Goal: Entertainment & Leisure: Consume media (video, audio)

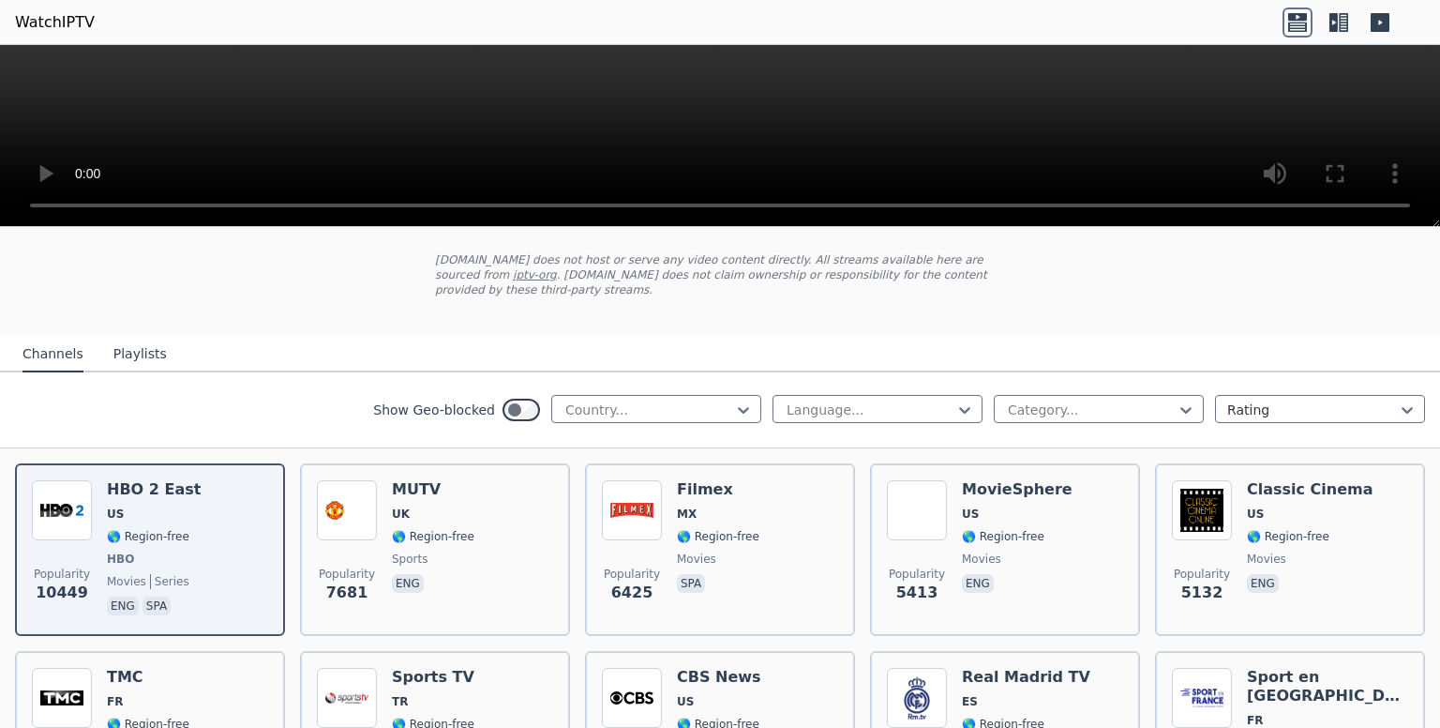
scroll to position [99, 0]
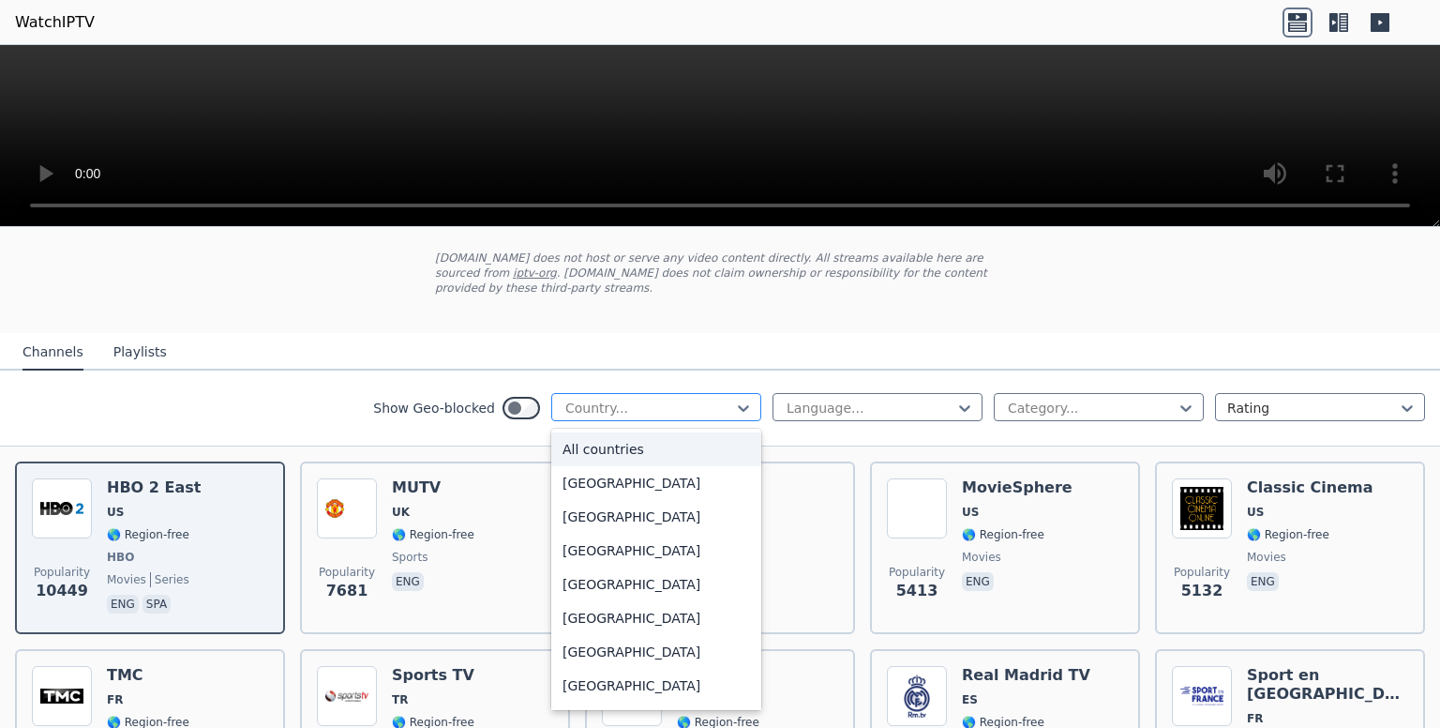
click at [608, 399] on div at bounding box center [649, 408] width 171 height 19
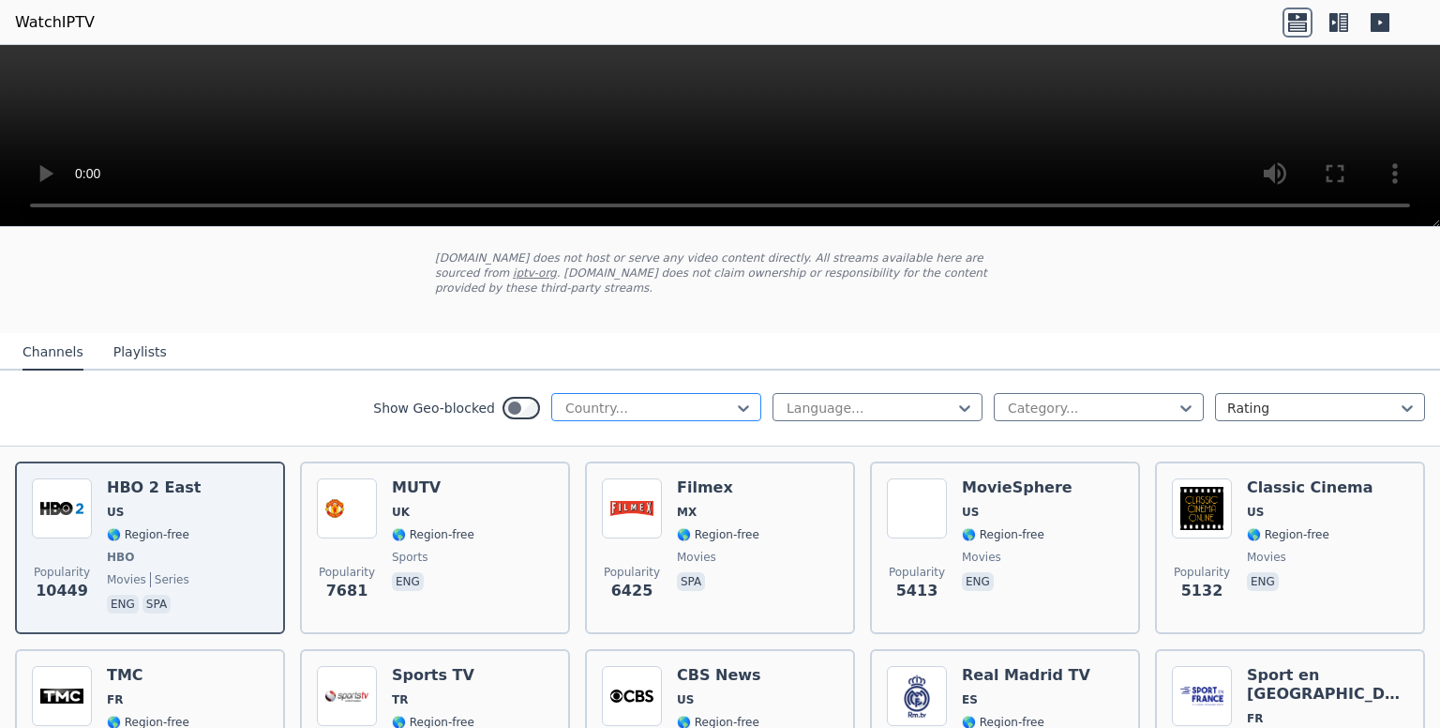
click at [608, 399] on div at bounding box center [649, 408] width 171 height 19
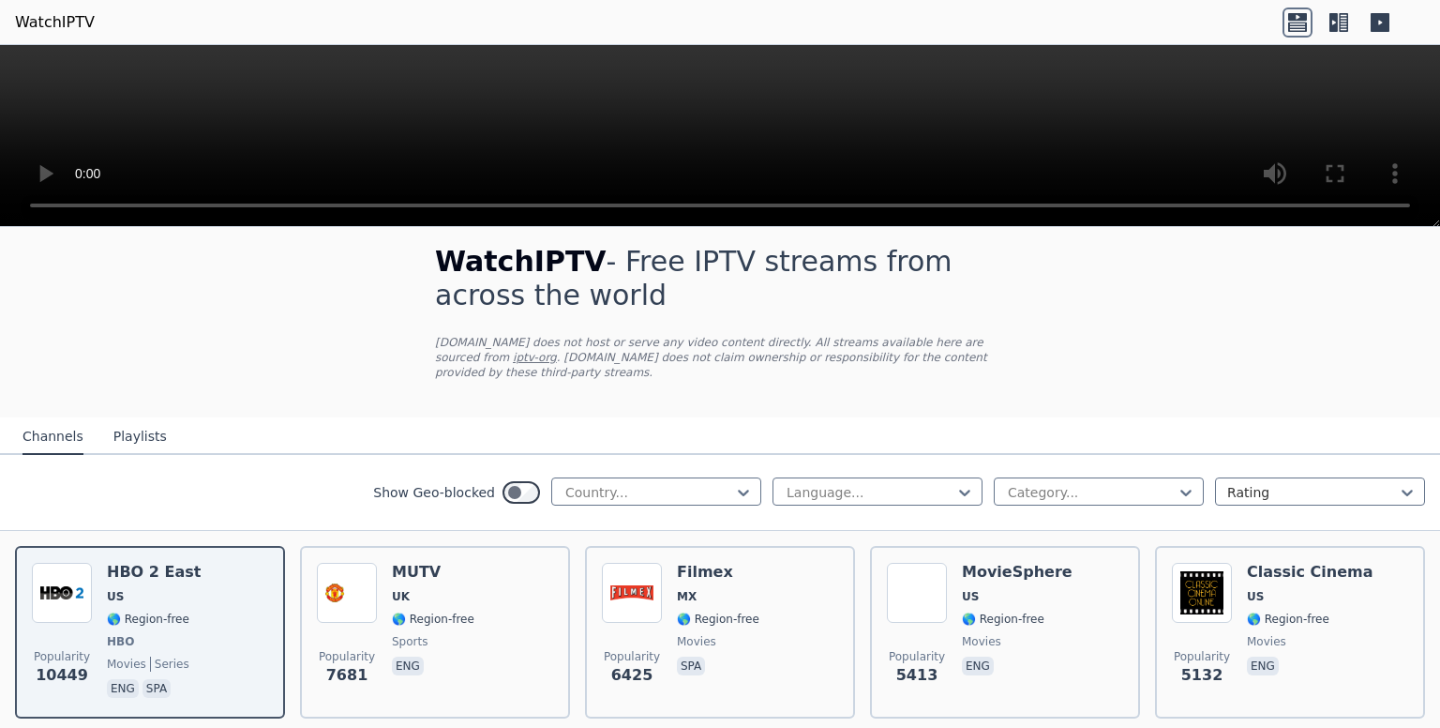
scroll to position [0, 0]
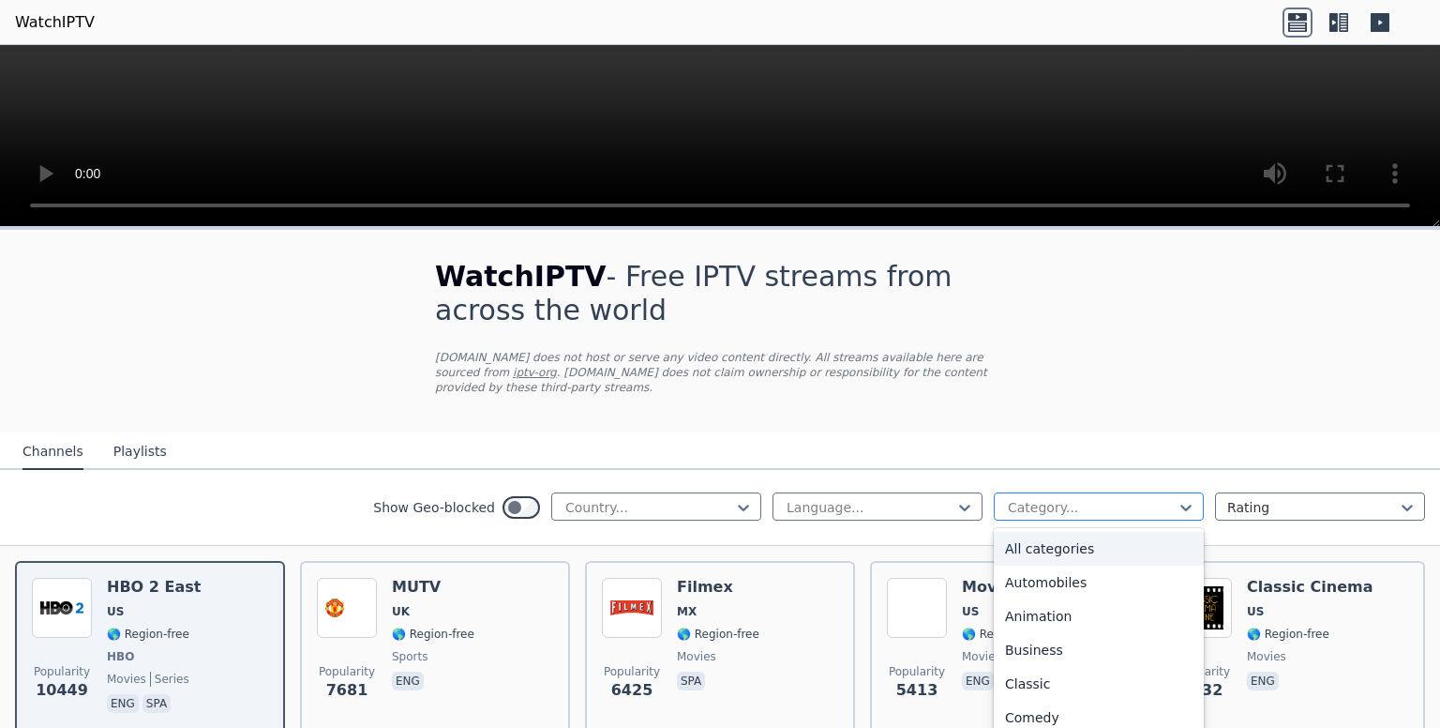
click at [1012, 498] on div at bounding box center [1091, 507] width 171 height 19
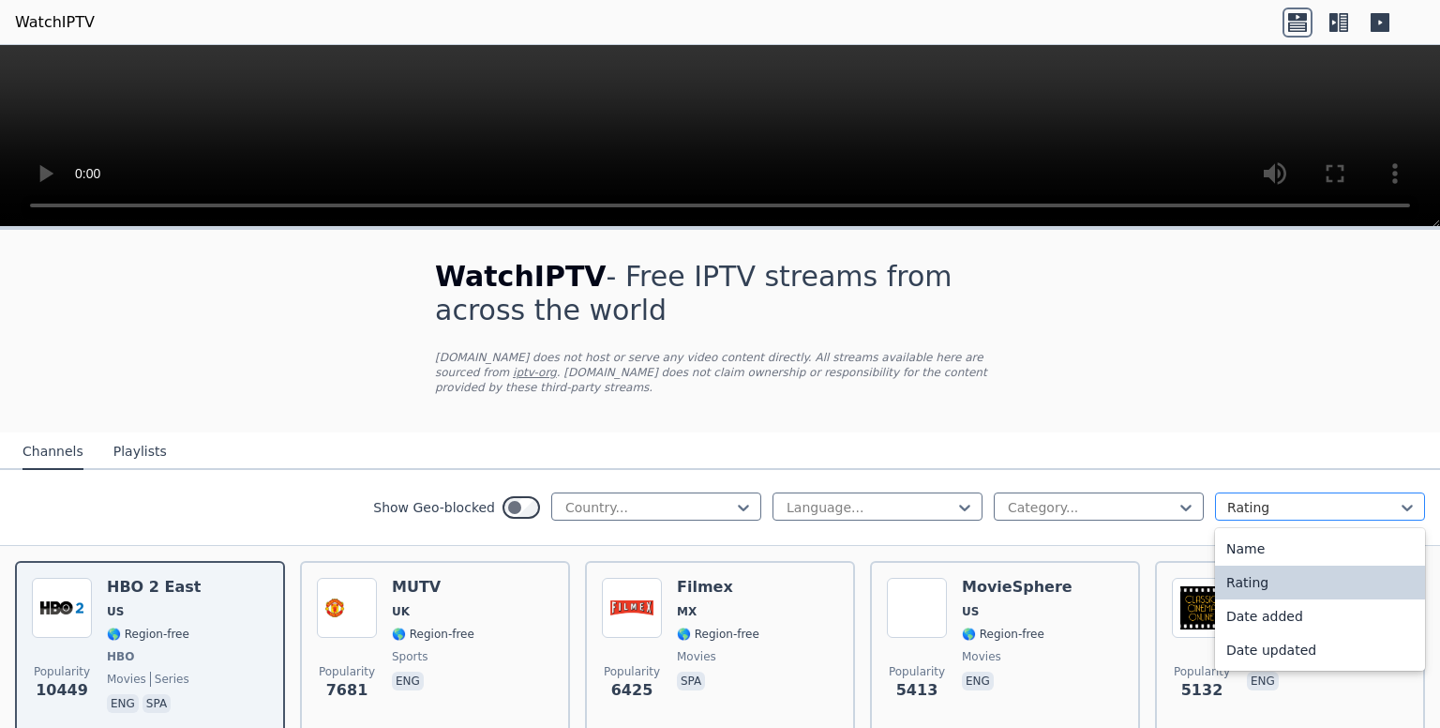
click at [1252, 498] on div at bounding box center [1312, 507] width 171 height 19
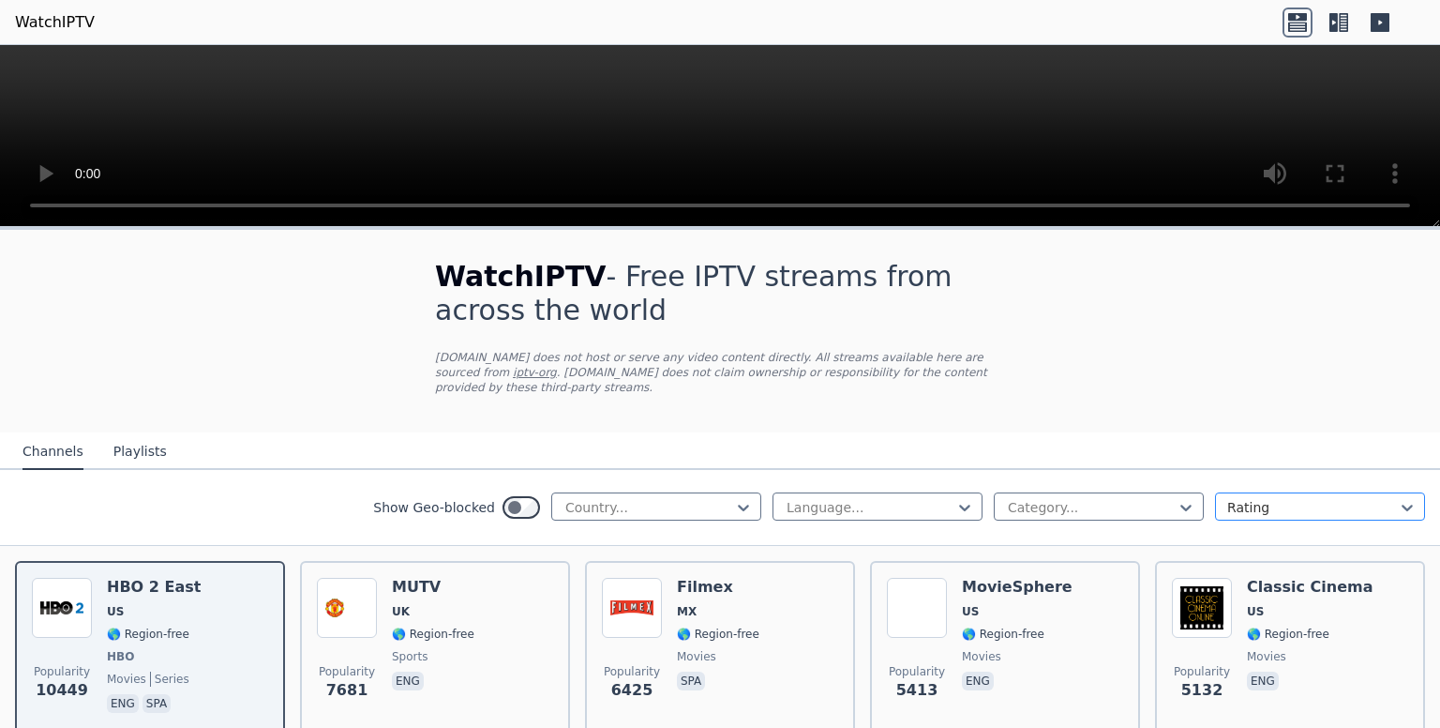
click at [1252, 498] on div at bounding box center [1312, 507] width 171 height 19
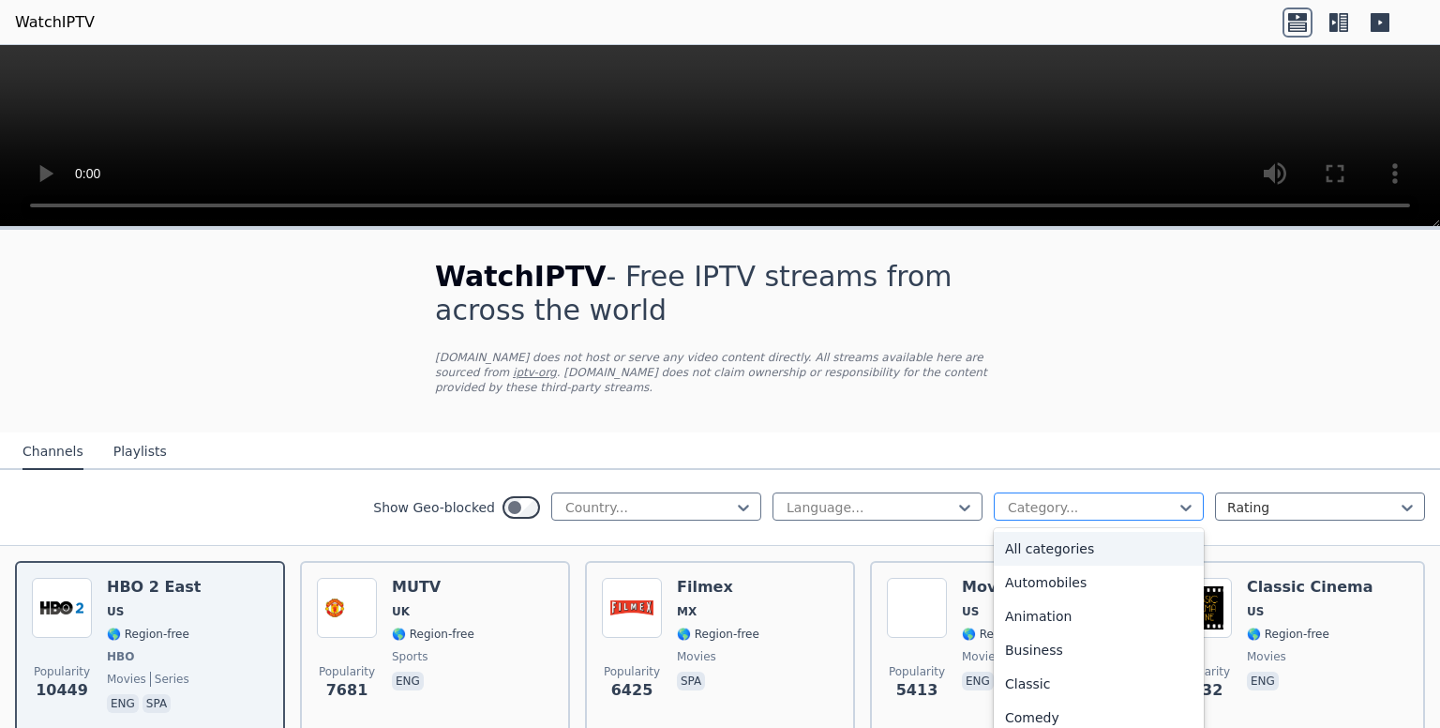
click at [1078, 498] on div at bounding box center [1091, 507] width 171 height 19
click at [1072, 632] on div "Sports" at bounding box center [1099, 649] width 210 height 34
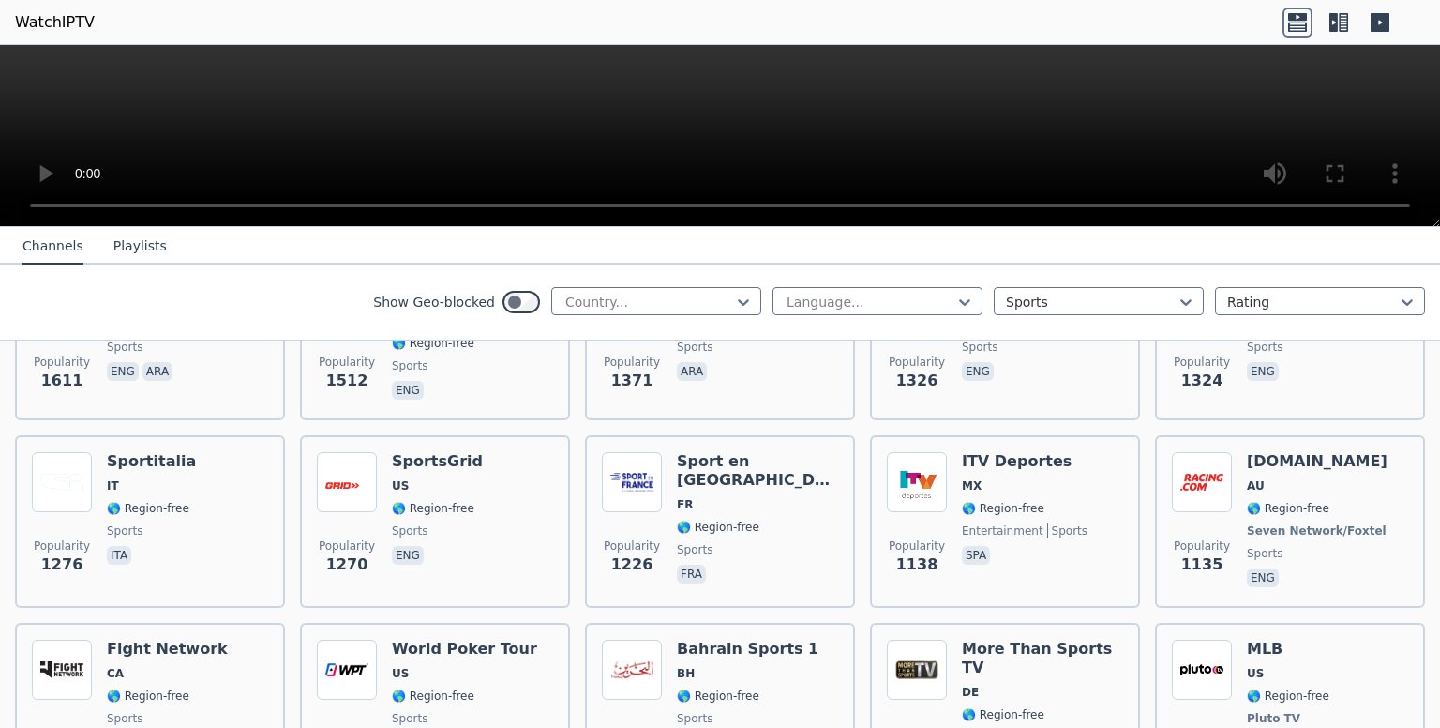
scroll to position [679, 0]
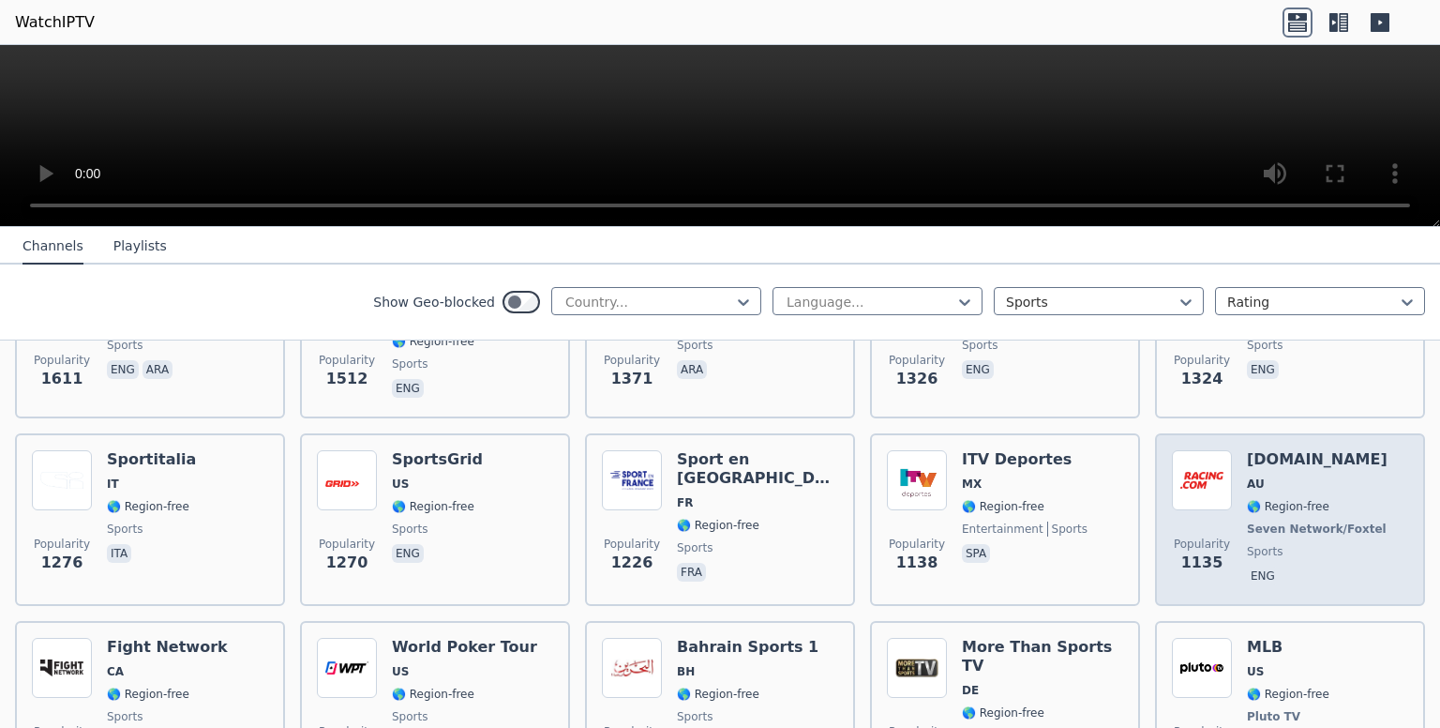
click at [1295, 474] on div "[DOMAIN_NAME] AU 🌎 Region-free Seven Network/Foxtel sports eng" at bounding box center [1318, 519] width 143 height 139
click at [1250, 501] on div "[DOMAIN_NAME] AU 🌎 Region-free Seven Network/Foxtel sports eng" at bounding box center [1318, 519] width 143 height 139
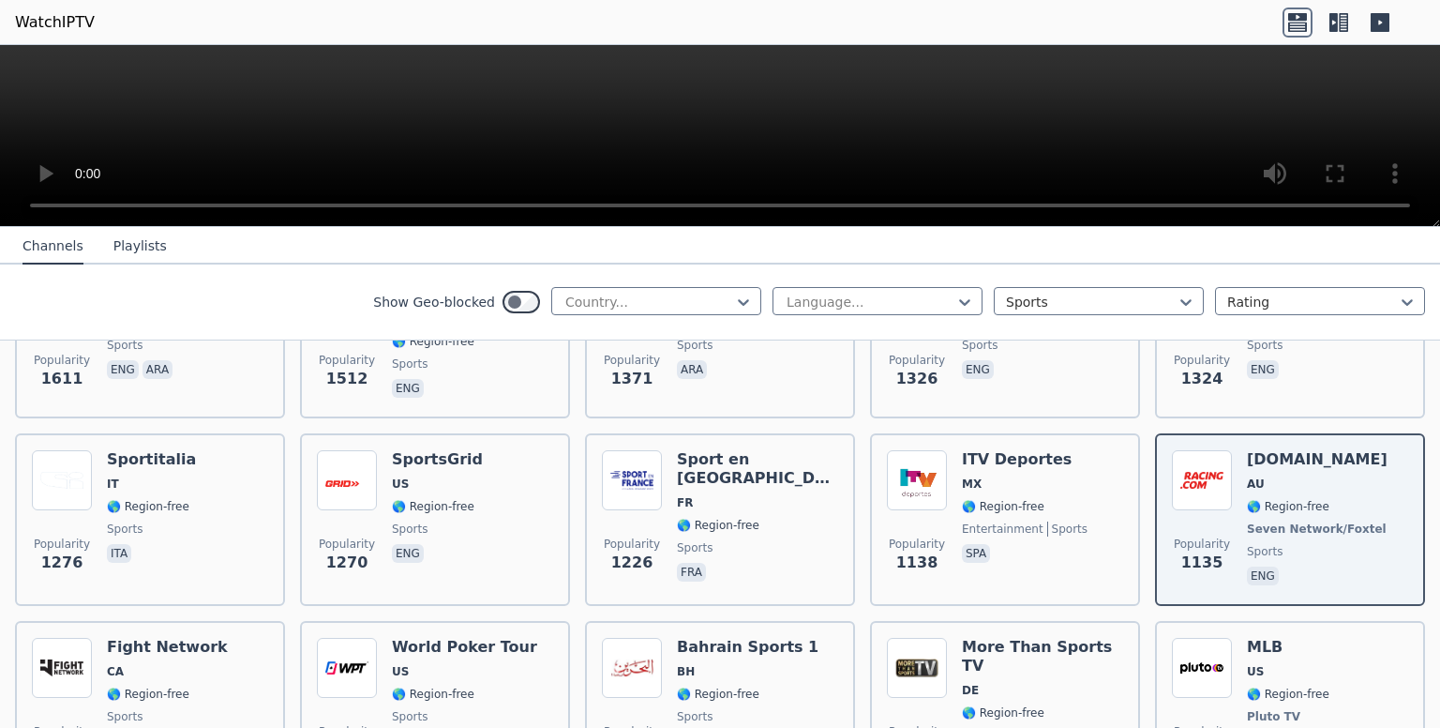
click at [1337, 20] on icon at bounding box center [1334, 22] width 8 height 19
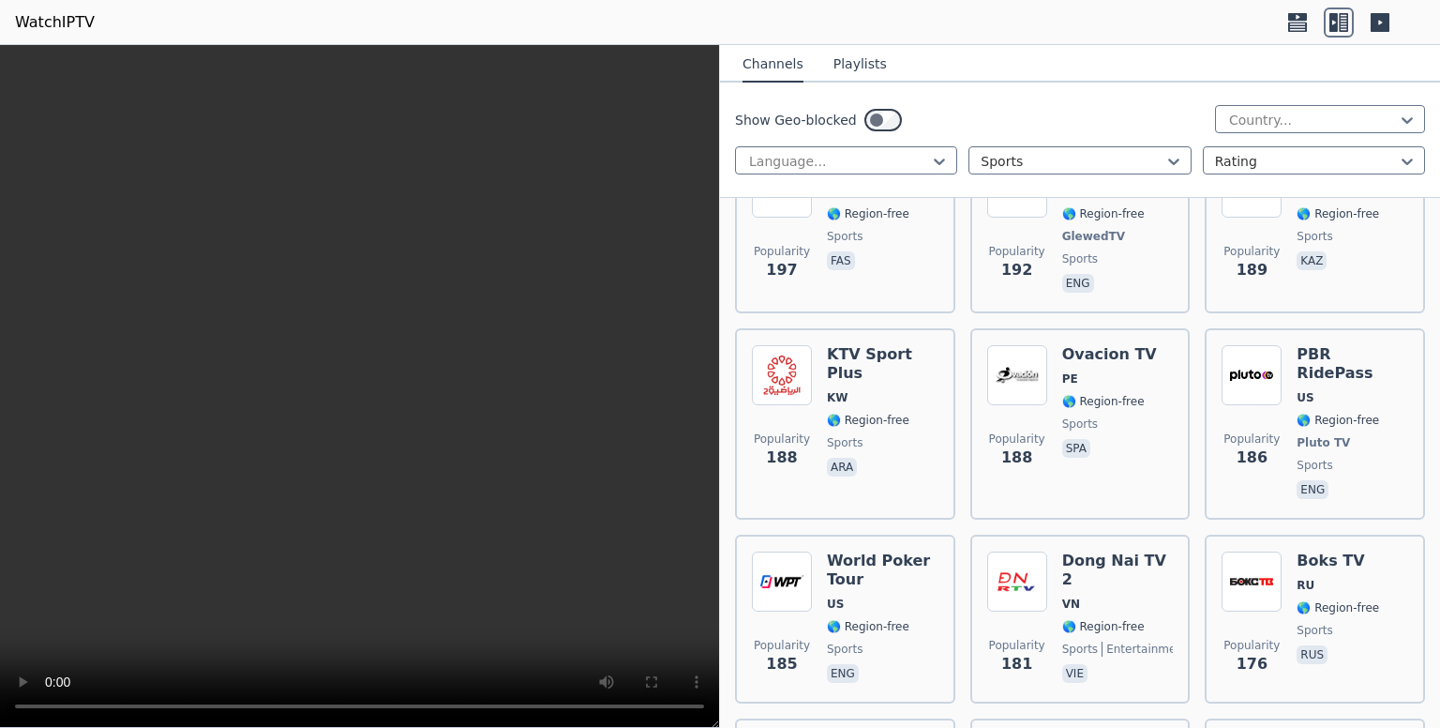
scroll to position [4377, 0]
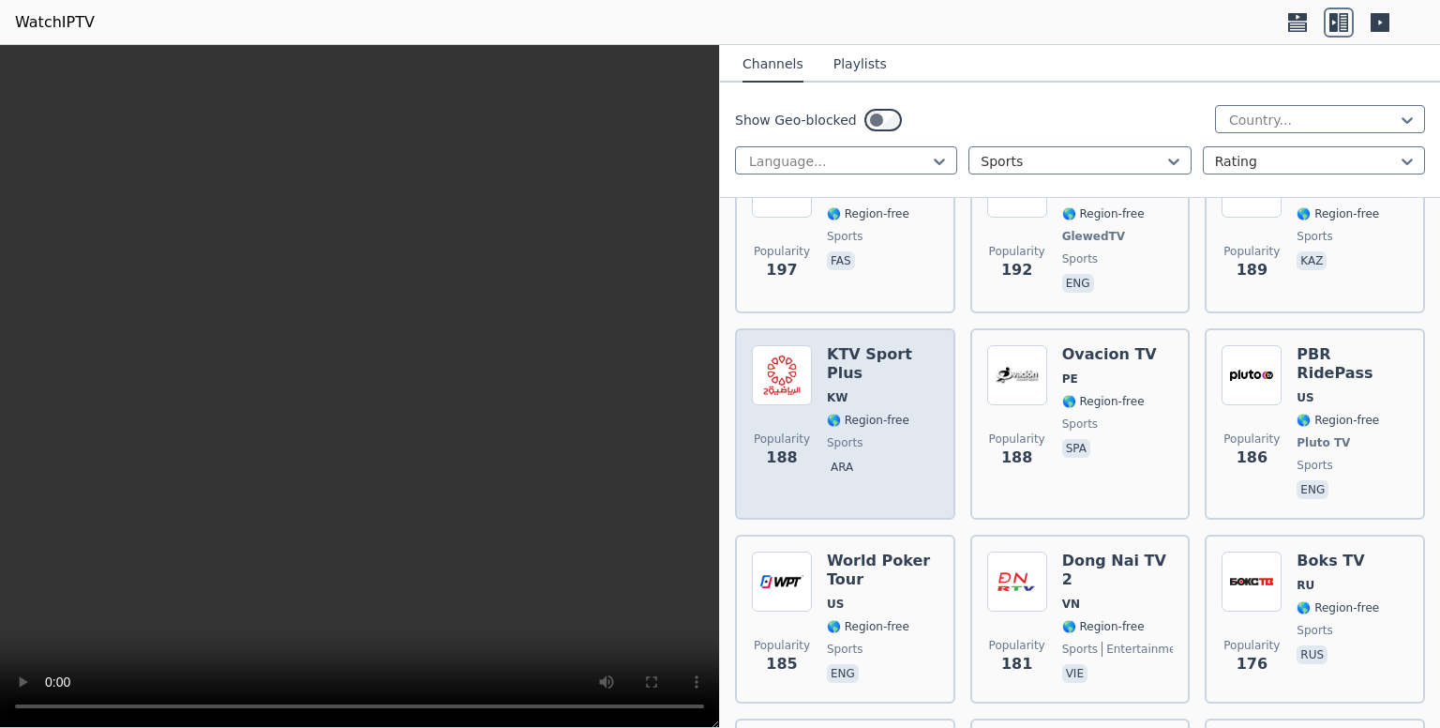
click at [783, 420] on span "Popularity 188" at bounding box center [782, 450] width 60 height 60
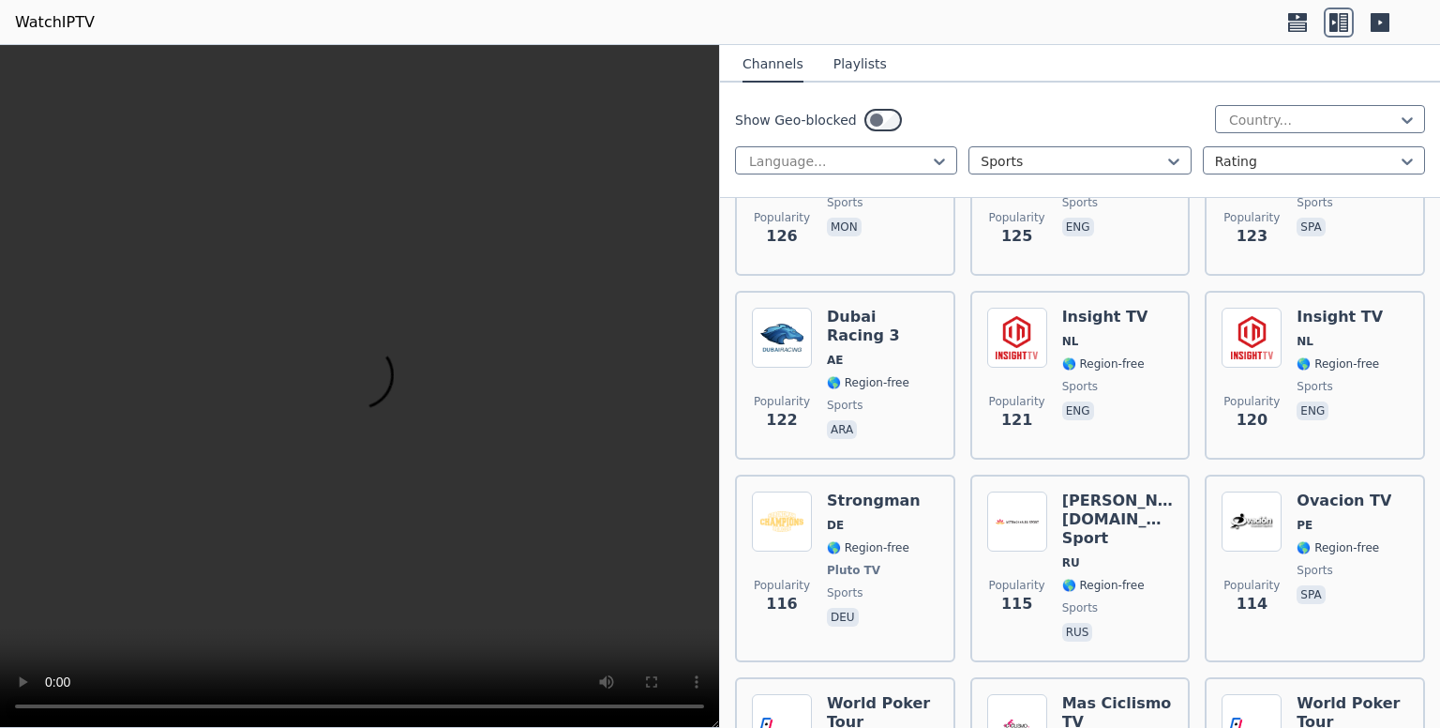
scroll to position [6324, 0]
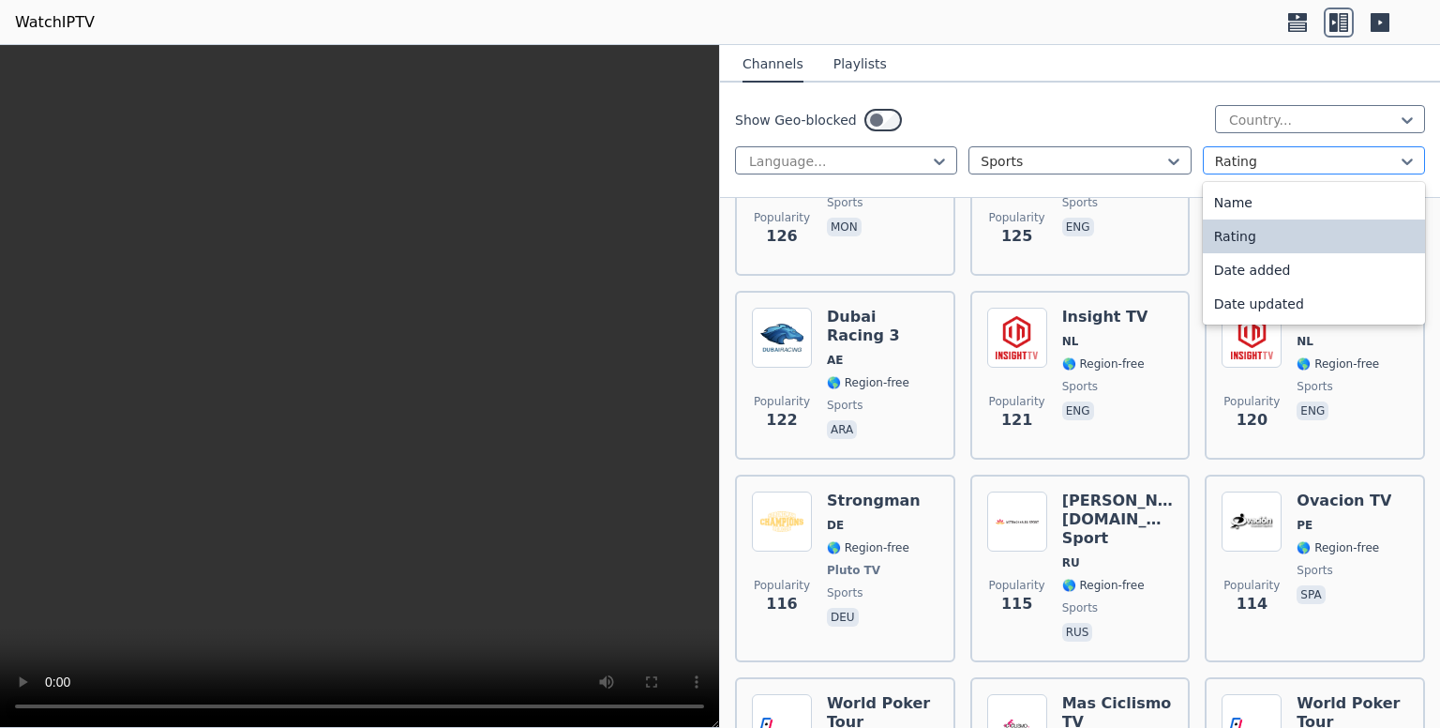
click at [1243, 162] on div at bounding box center [1306, 161] width 183 height 19
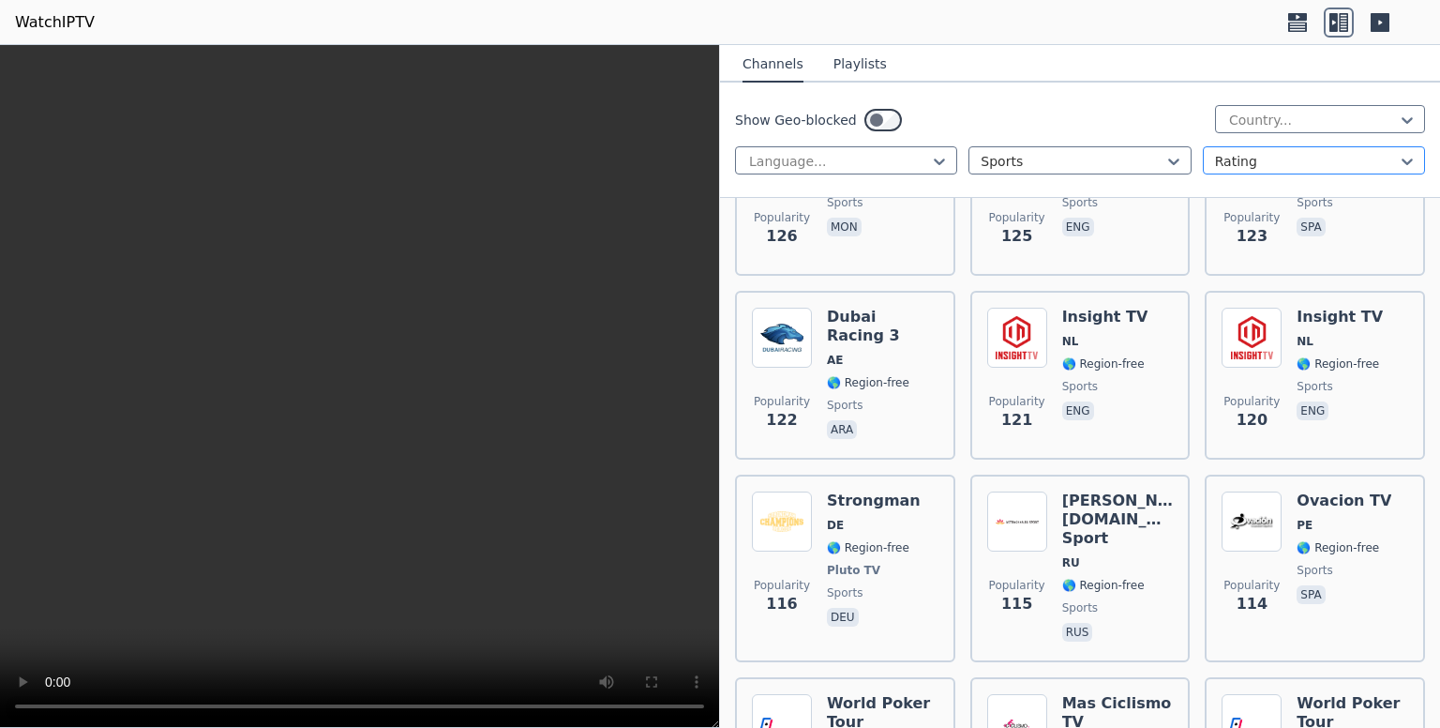
click at [1243, 162] on div at bounding box center [1306, 161] width 183 height 19
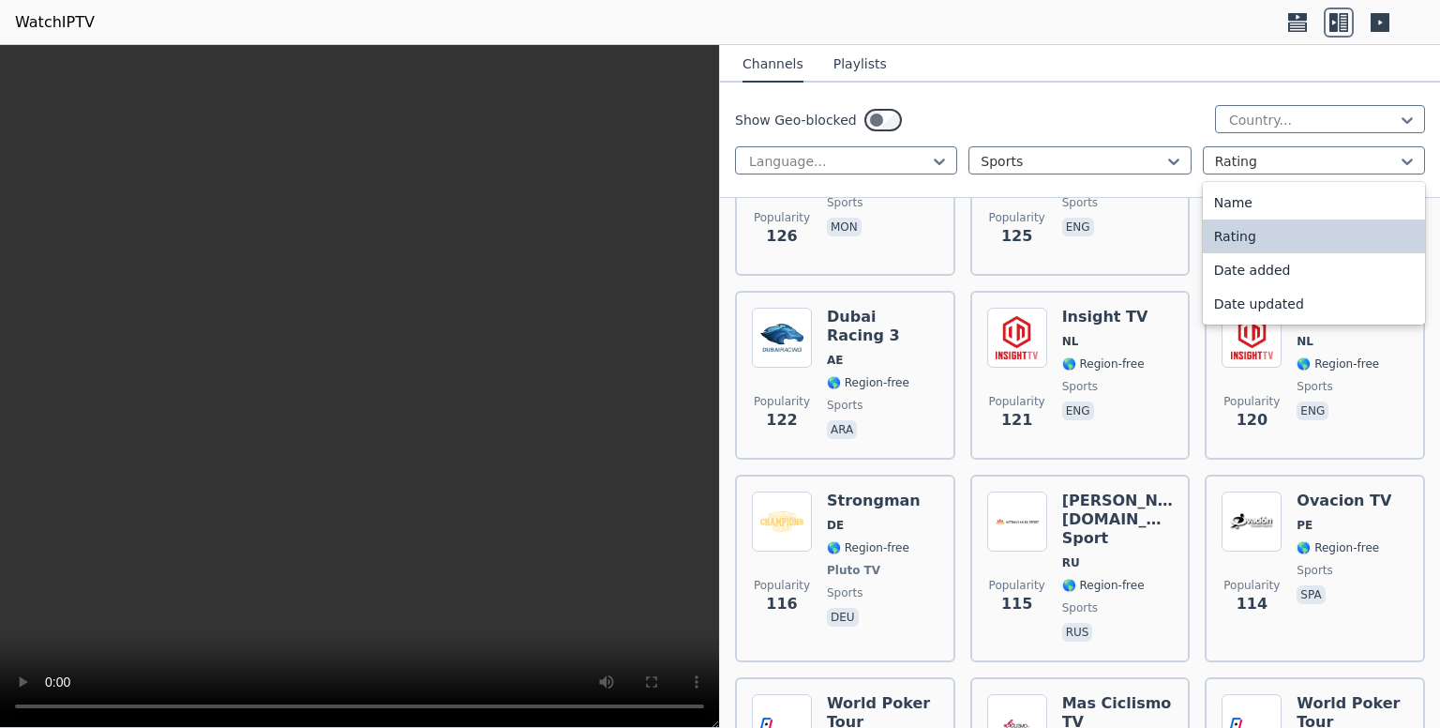
drag, startPoint x: 1243, startPoint y: 162, endPoint x: 1243, endPoint y: 198, distance: 35.6
click at [1243, 174] on div "4 results available. Use Up and Down to choose options, press Enter to select t…" at bounding box center [1314, 160] width 222 height 28
click at [1243, 198] on div "Name" at bounding box center [1314, 203] width 222 height 34
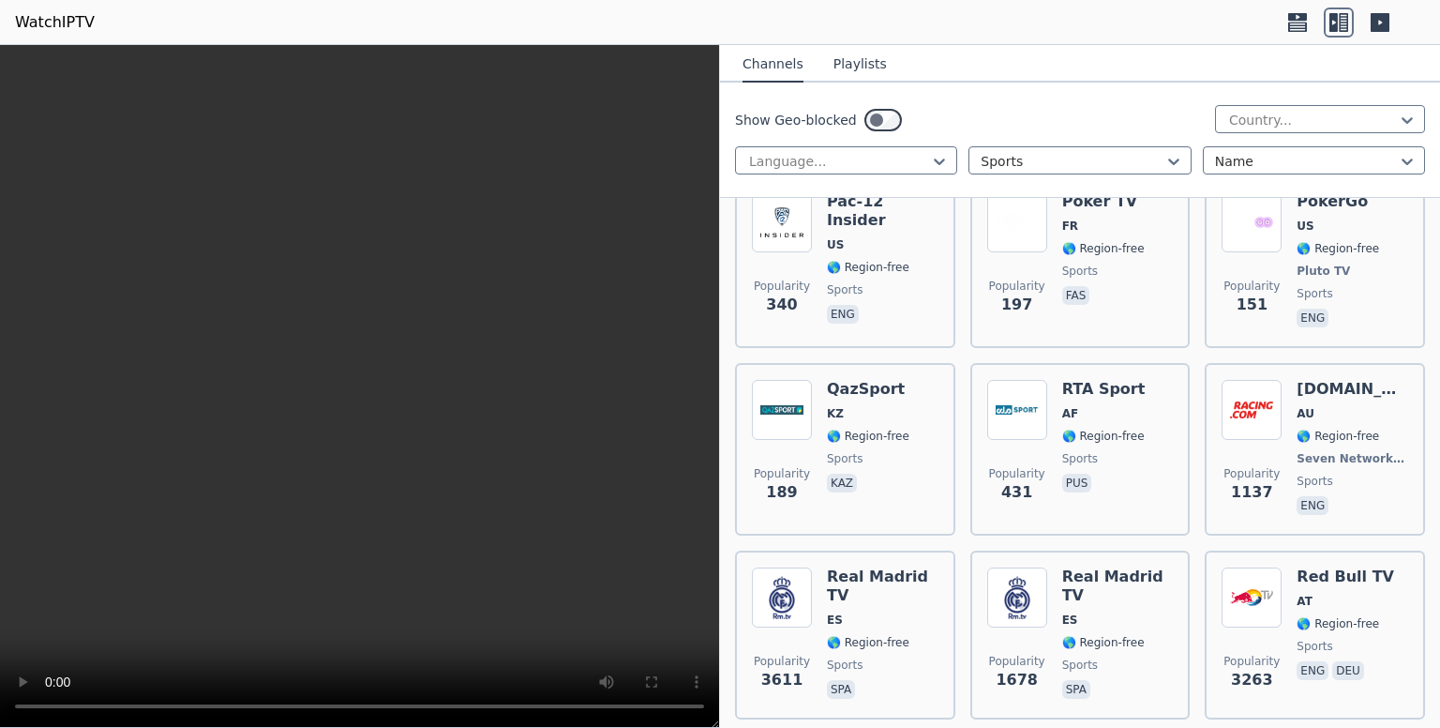
scroll to position [4379, 0]
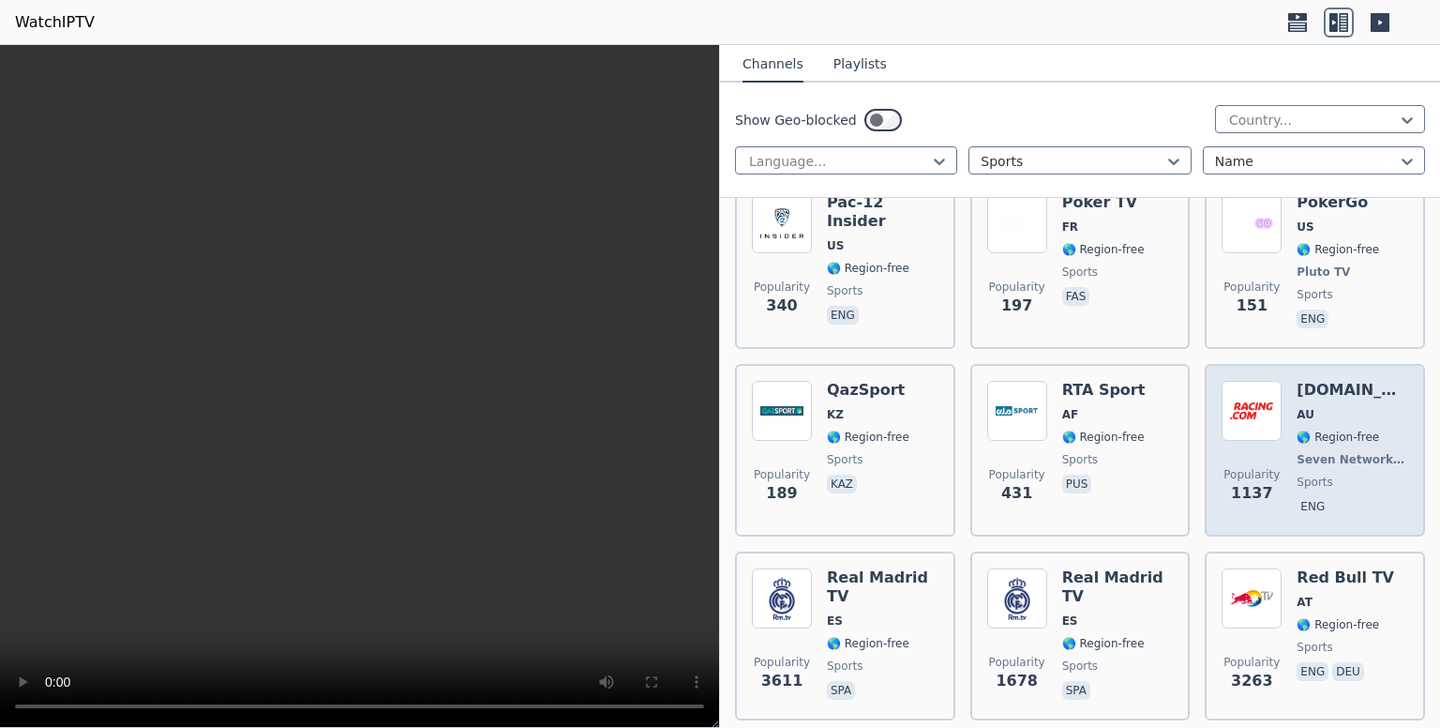
click at [1272, 381] on div "Popularity 1137 [DOMAIN_NAME] AU 🌎 Region-free Seven Network/Foxtel sports eng" at bounding box center [1315, 450] width 187 height 139
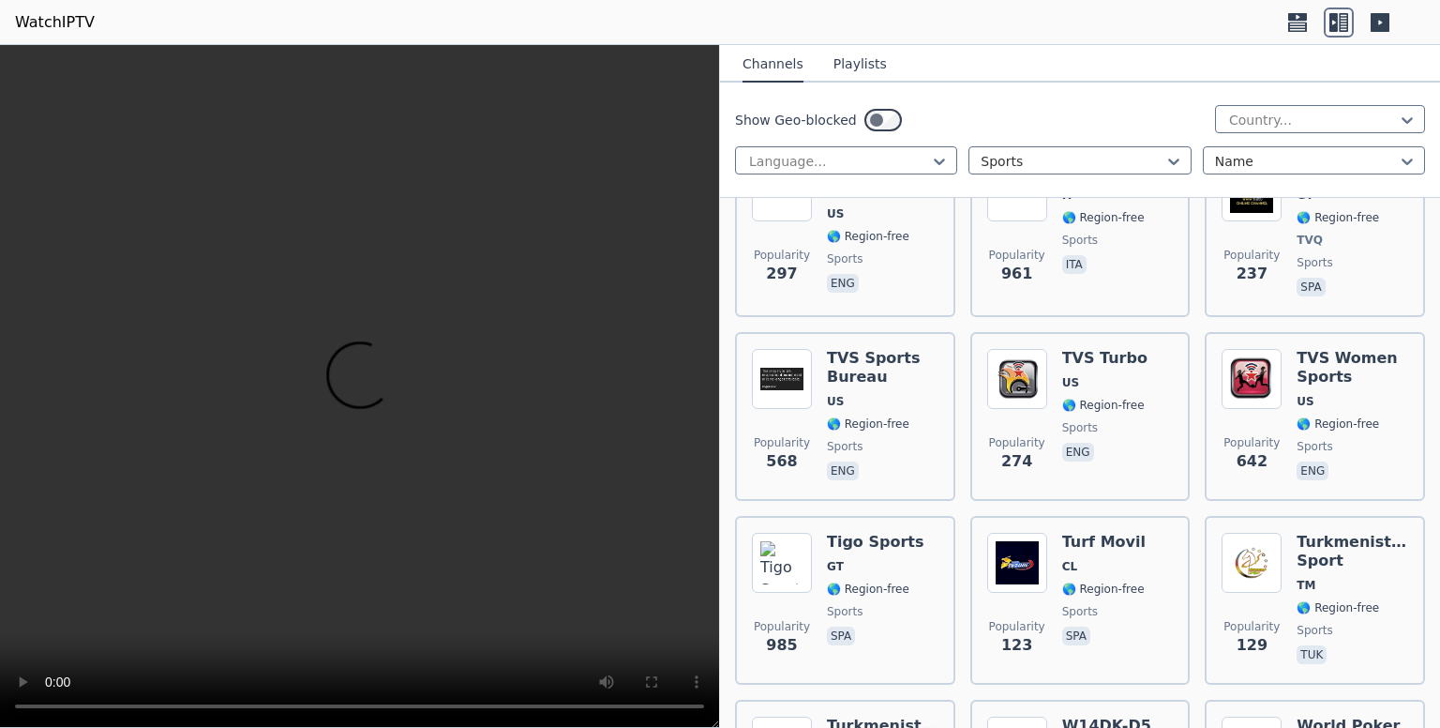
scroll to position [6079, 0]
